Goal: Information Seeking & Learning: Check status

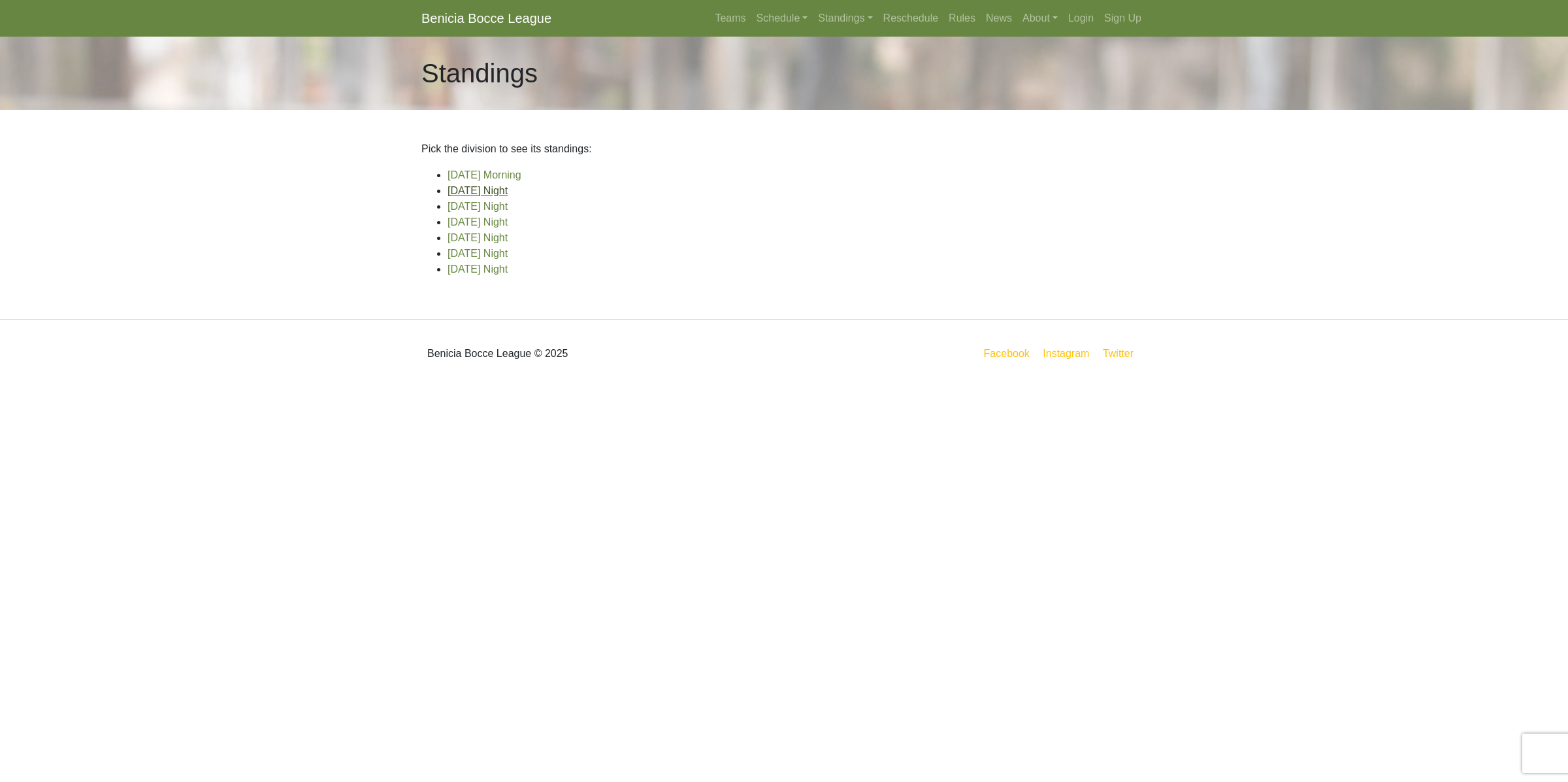
click at [475, 194] on link "[DATE] Night" at bounding box center [477, 190] width 60 height 11
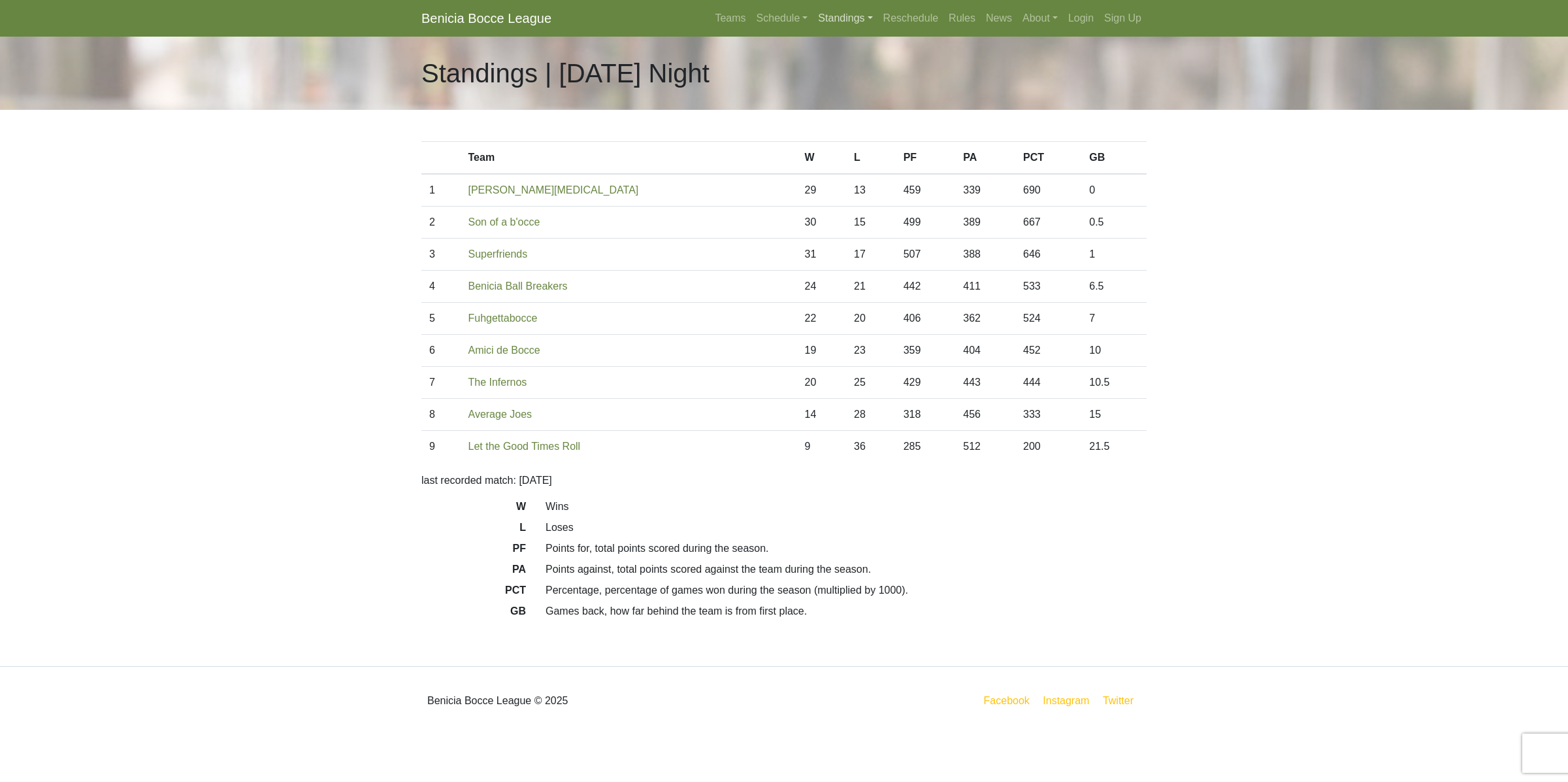
click at [835, 23] on link "Standings" at bounding box center [845, 18] width 65 height 26
click at [846, 97] on link "[DATE] Night" at bounding box center [866, 91] width 105 height 21
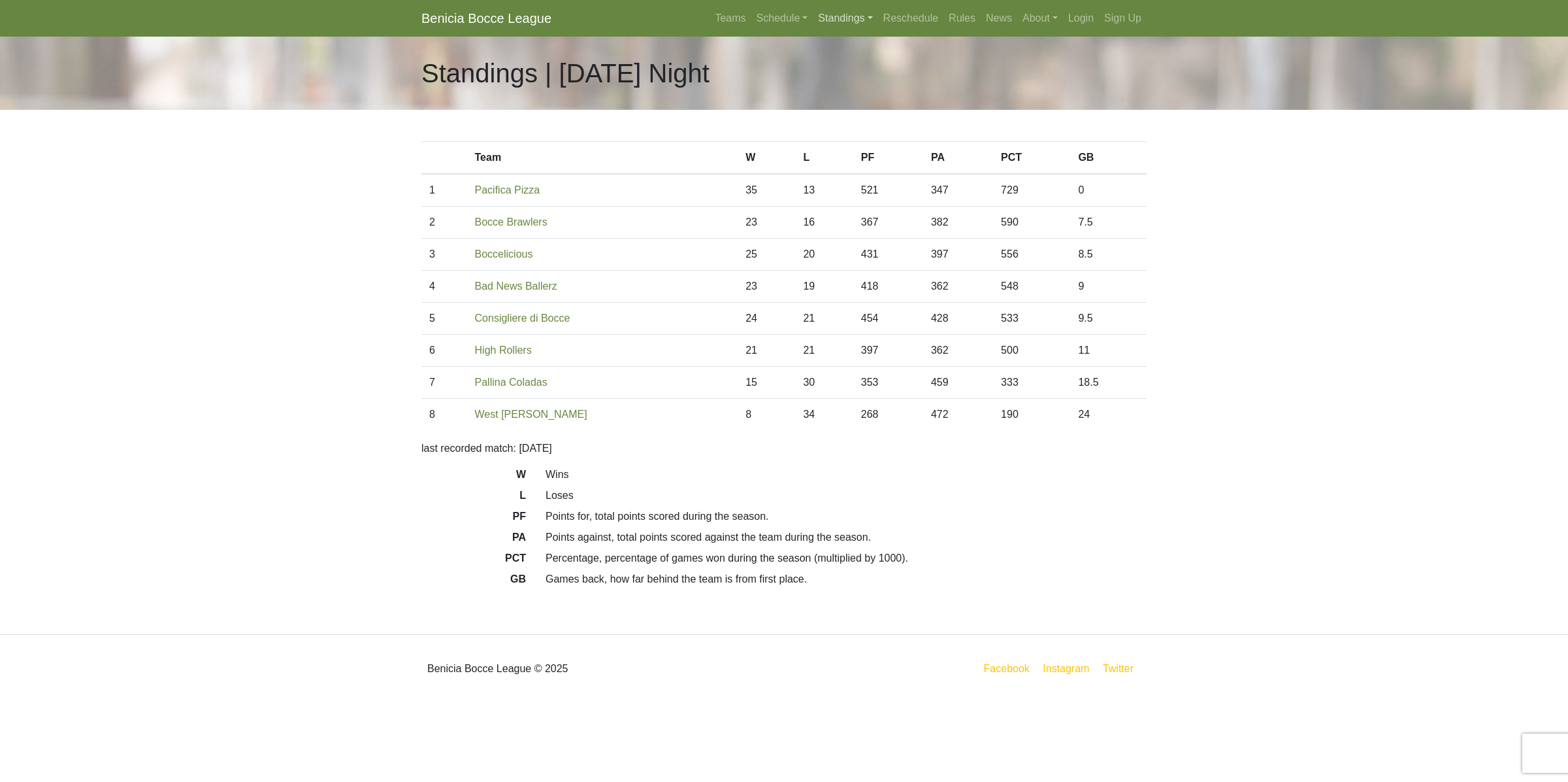
click at [847, 12] on link "Standings" at bounding box center [845, 18] width 65 height 26
click at [861, 115] on link "[DATE] Night" at bounding box center [866, 111] width 105 height 21
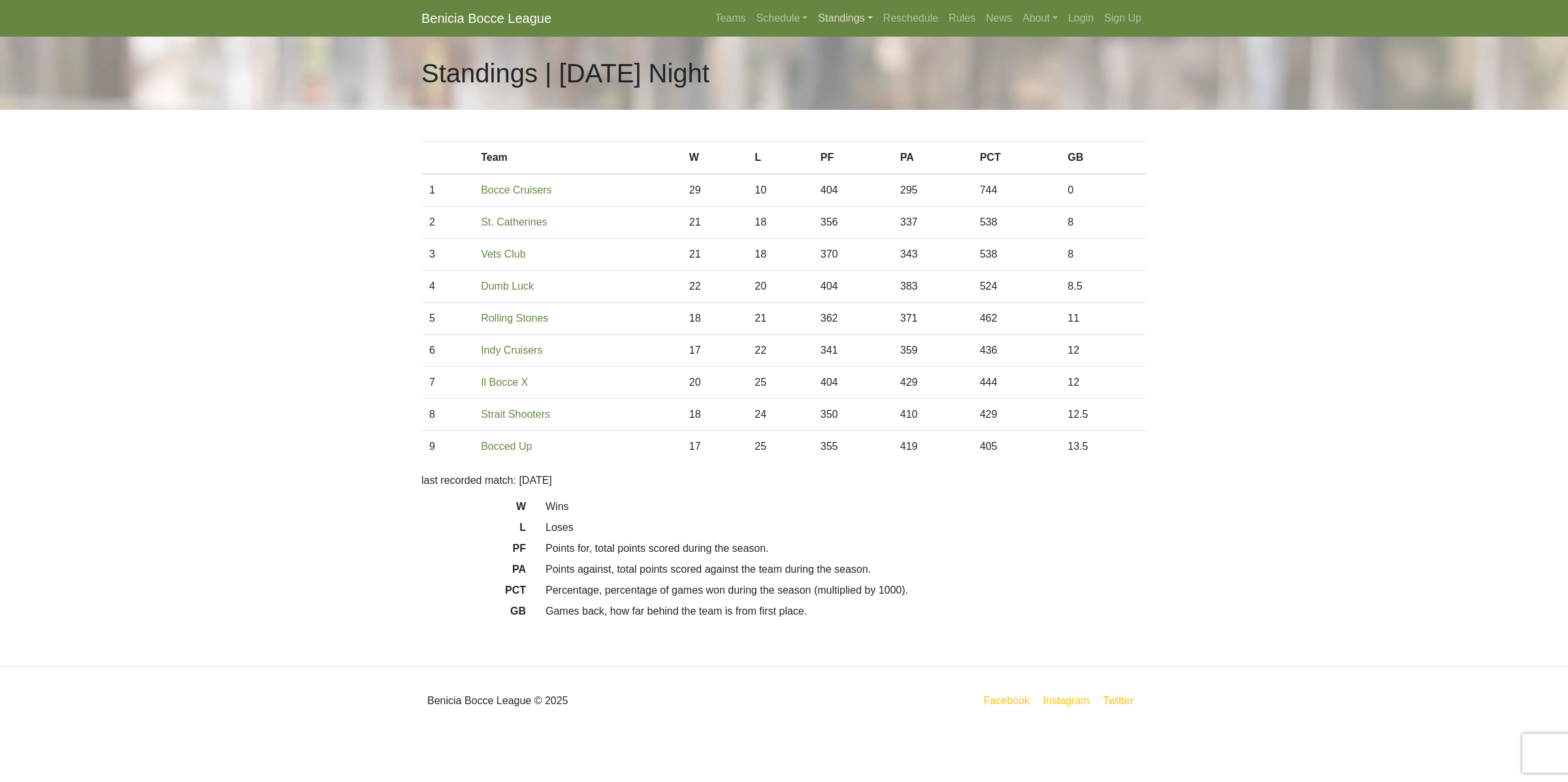
click at [846, 14] on link "Standings" at bounding box center [845, 18] width 65 height 26
click at [850, 135] on link "[DATE] Night" at bounding box center [866, 132] width 105 height 21
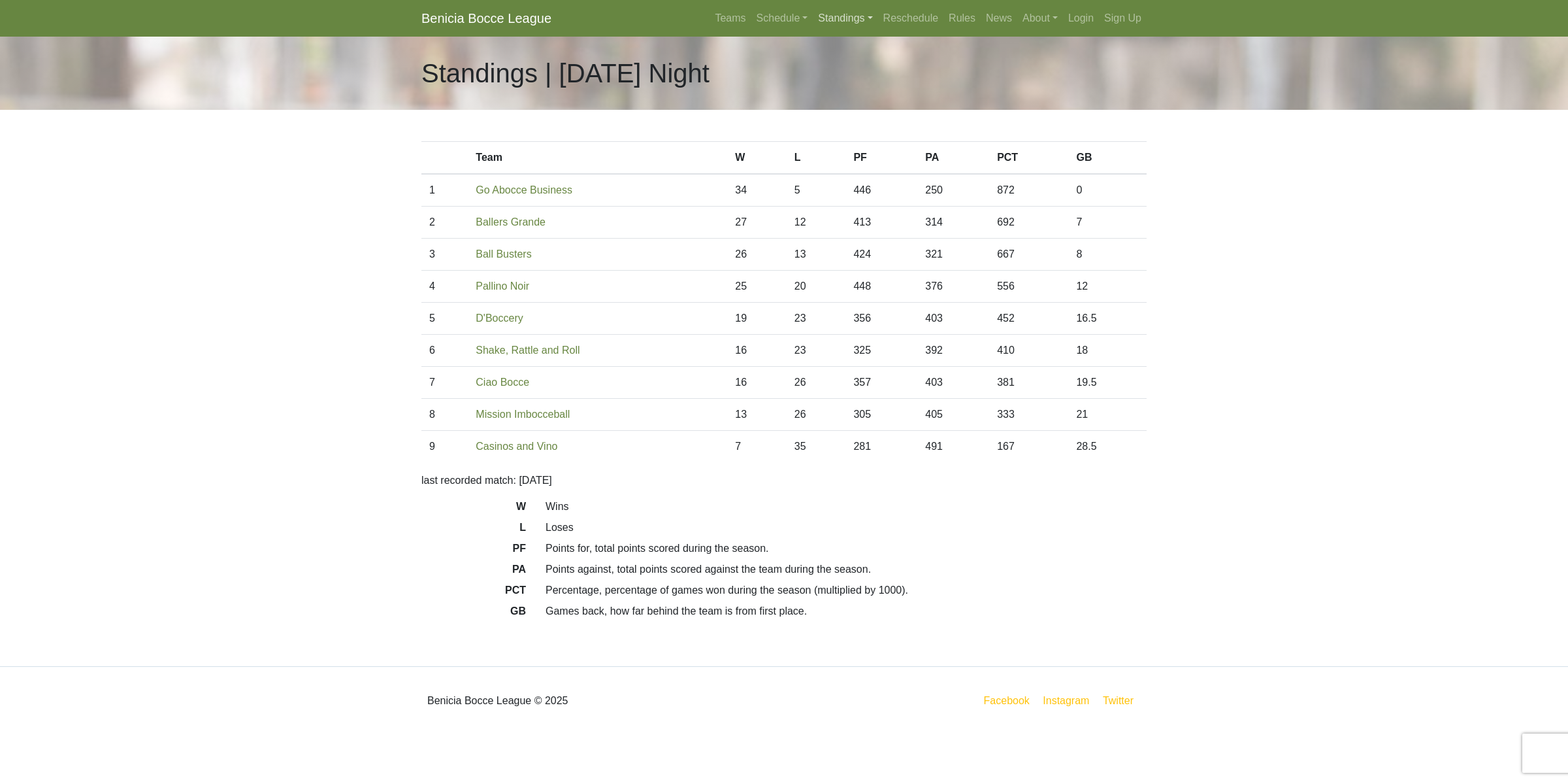
click at [848, 10] on link "Standings" at bounding box center [845, 18] width 65 height 26
click at [863, 136] on link "[DATE] Night" at bounding box center [866, 132] width 105 height 21
click at [835, 18] on link "Standings" at bounding box center [845, 18] width 65 height 26
click at [855, 148] on link "[DATE] Night" at bounding box center [866, 154] width 105 height 21
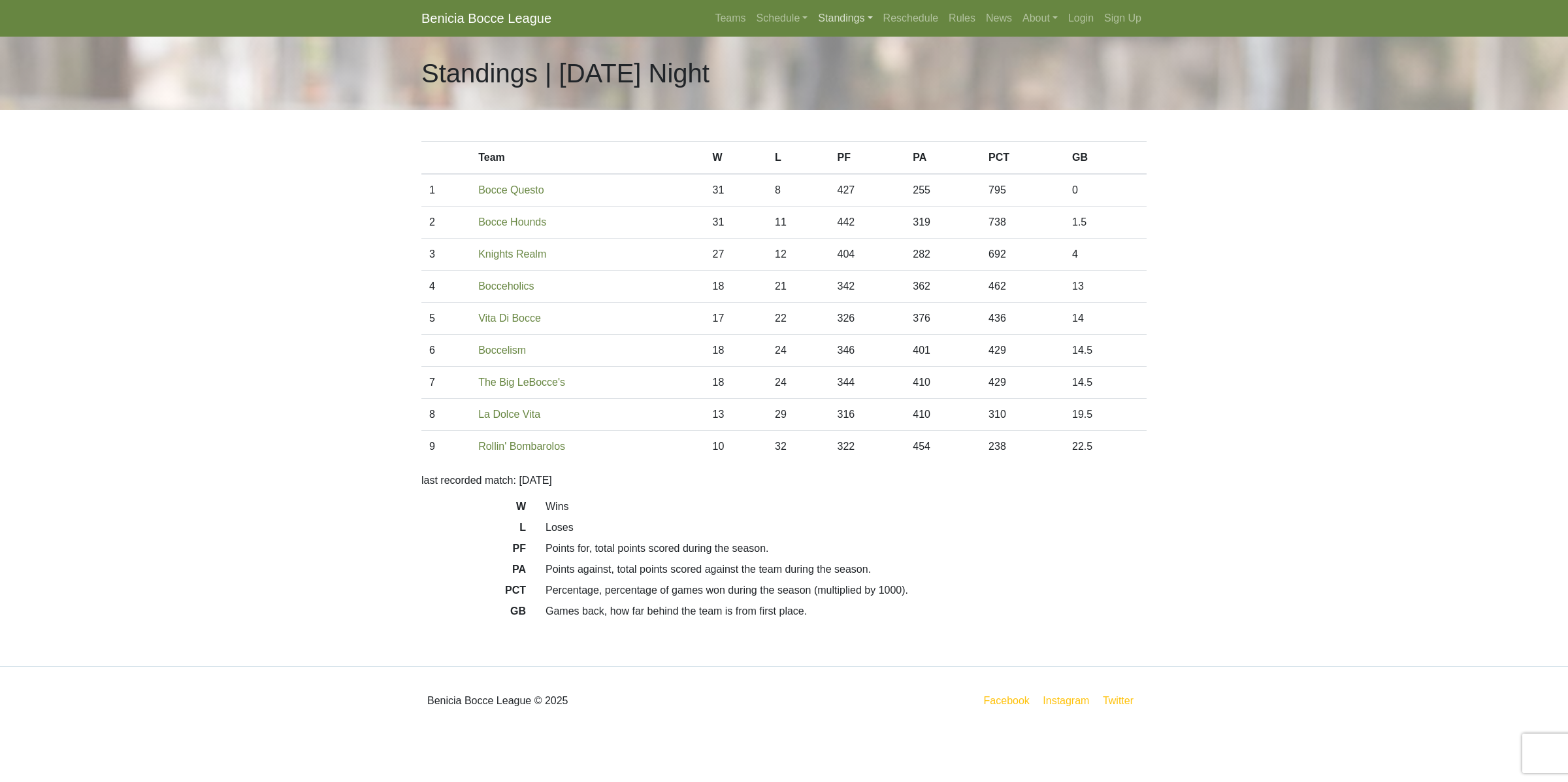
click at [845, 14] on link "Standings" at bounding box center [845, 18] width 65 height 26
click at [855, 179] on link "[DATE] Night" at bounding box center [866, 174] width 105 height 21
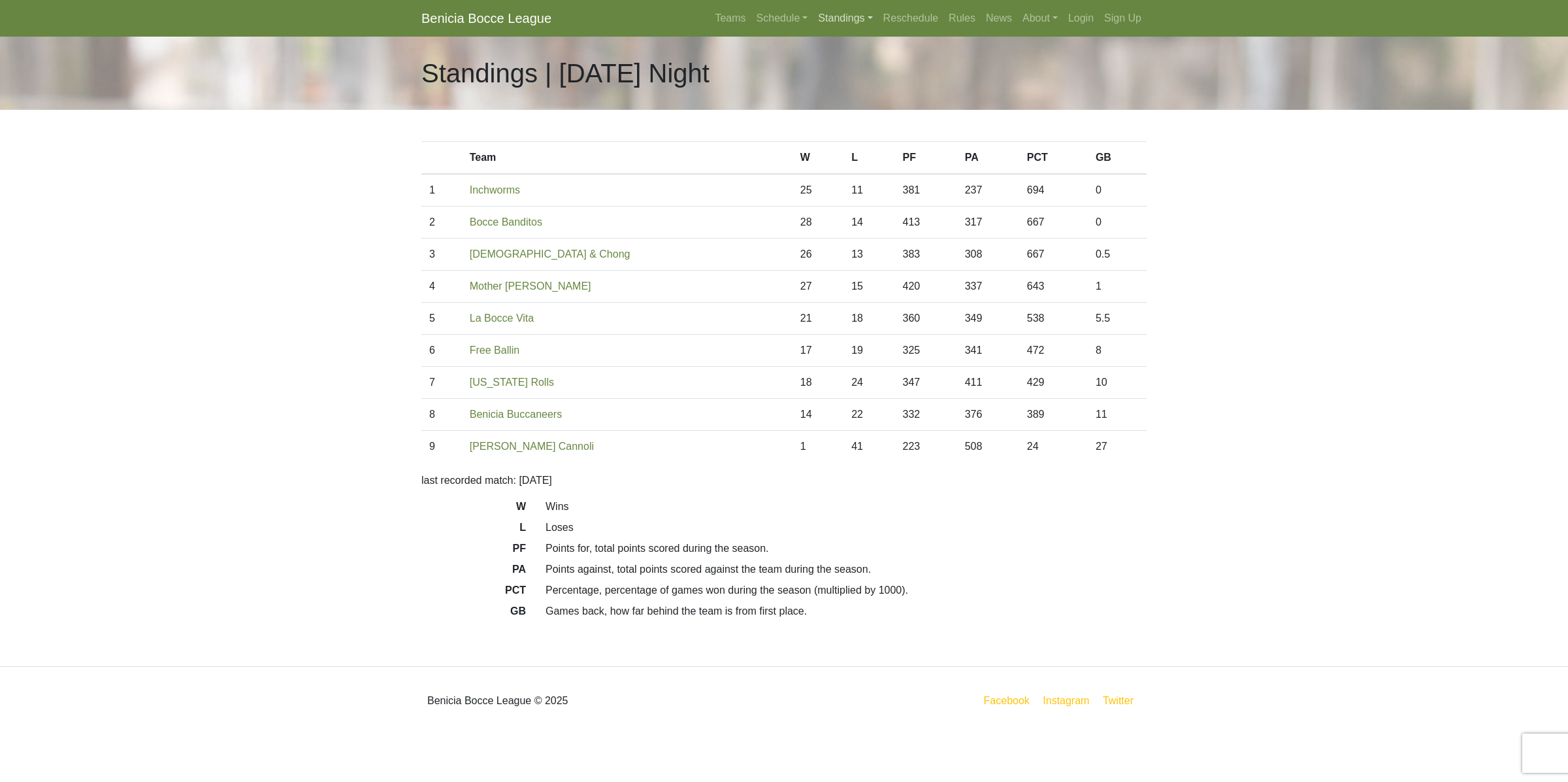
click at [838, 10] on link "Standings" at bounding box center [845, 18] width 65 height 26
click at [850, 74] on link "[DATE] Night" at bounding box center [866, 70] width 105 height 21
click at [850, 20] on link "Standings" at bounding box center [845, 18] width 65 height 26
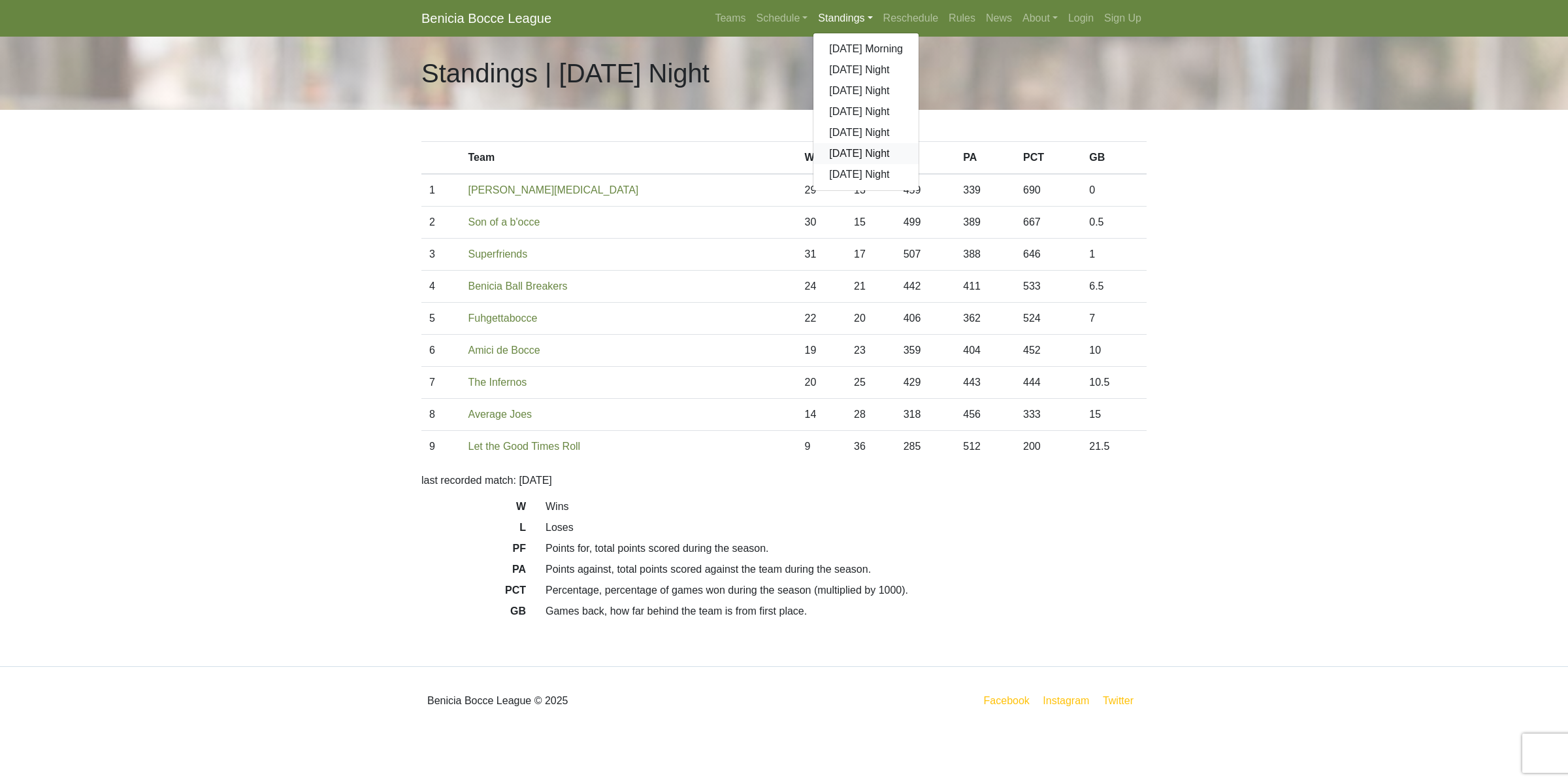
click at [855, 151] on link "[DATE] Night" at bounding box center [866, 154] width 105 height 21
